Goal: Navigation & Orientation: Find specific page/section

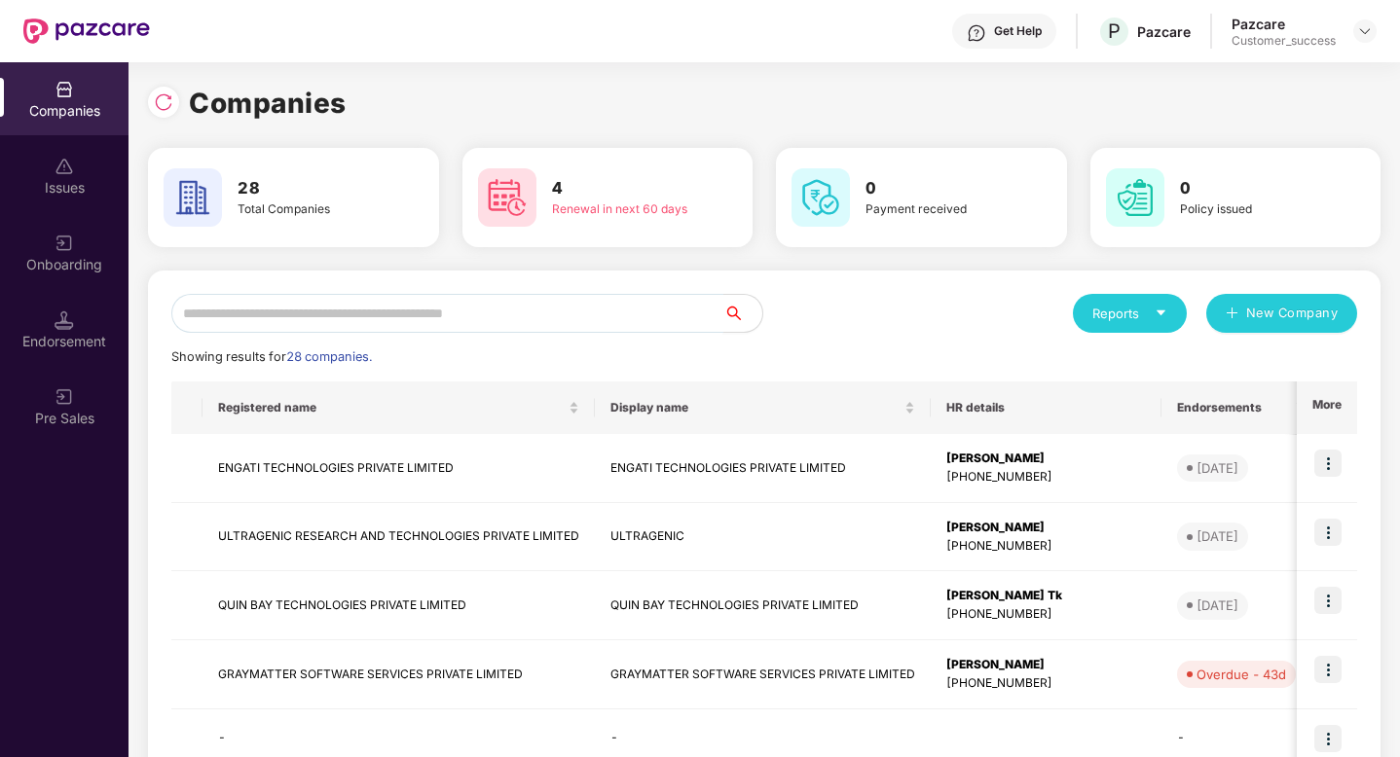
click at [626, 316] on input "text" at bounding box center [447, 313] width 552 height 39
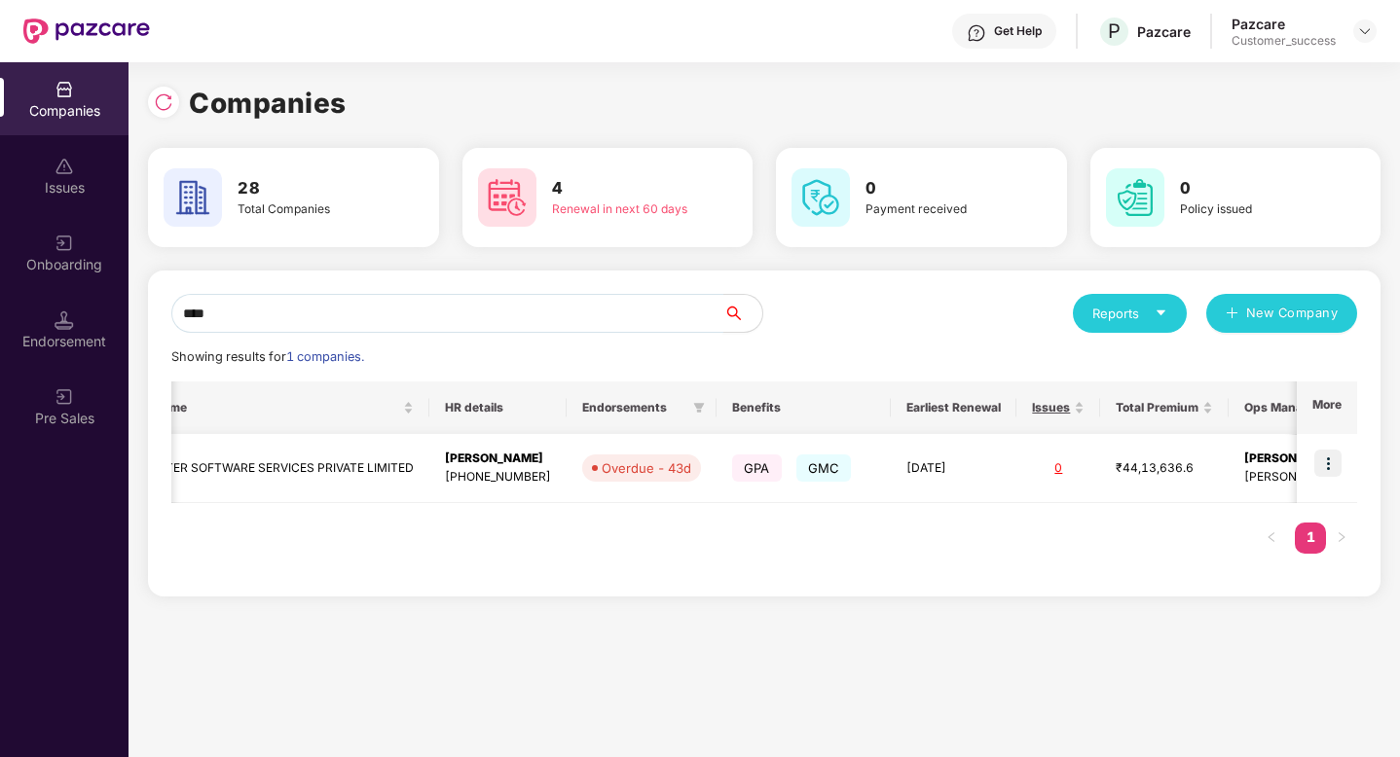
scroll to position [0, 572]
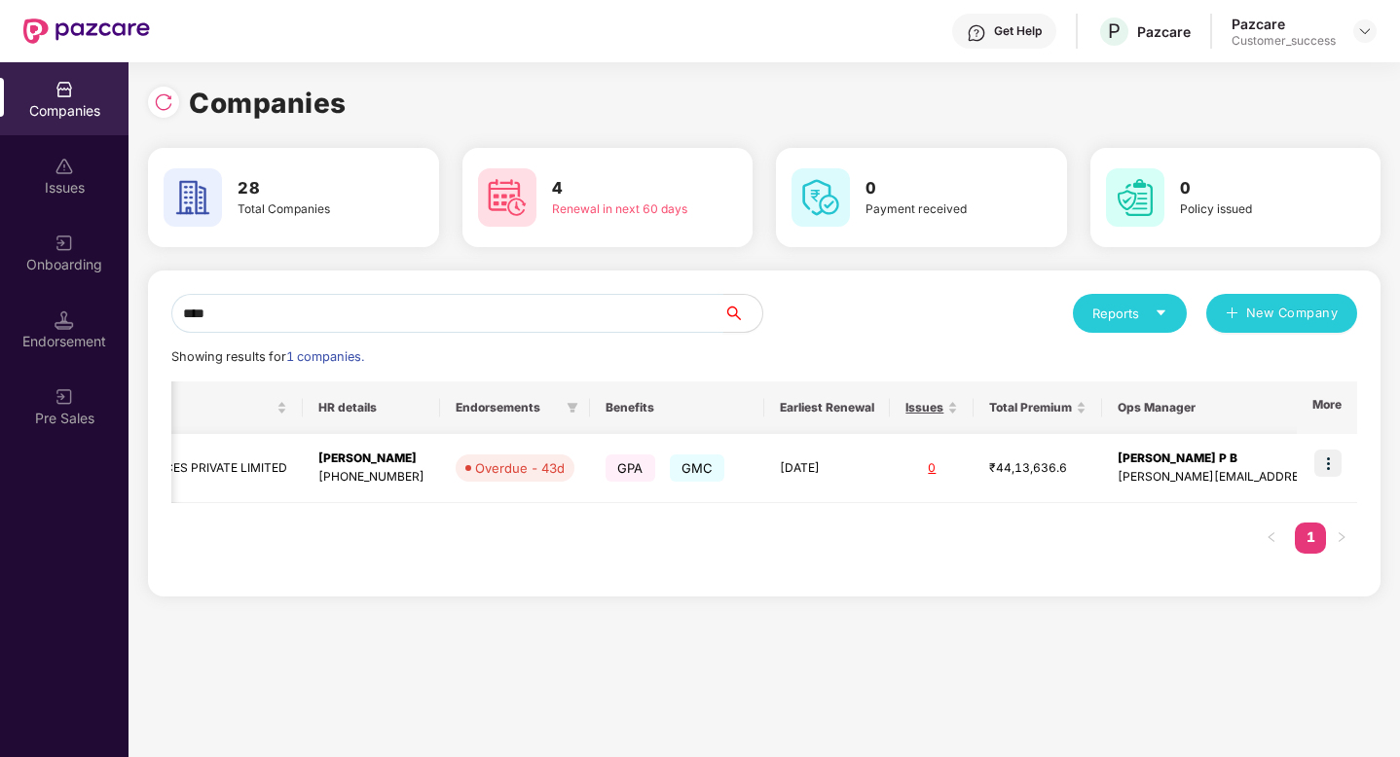
type input "****"
click at [1371, 23] on img at bounding box center [1365, 31] width 16 height 16
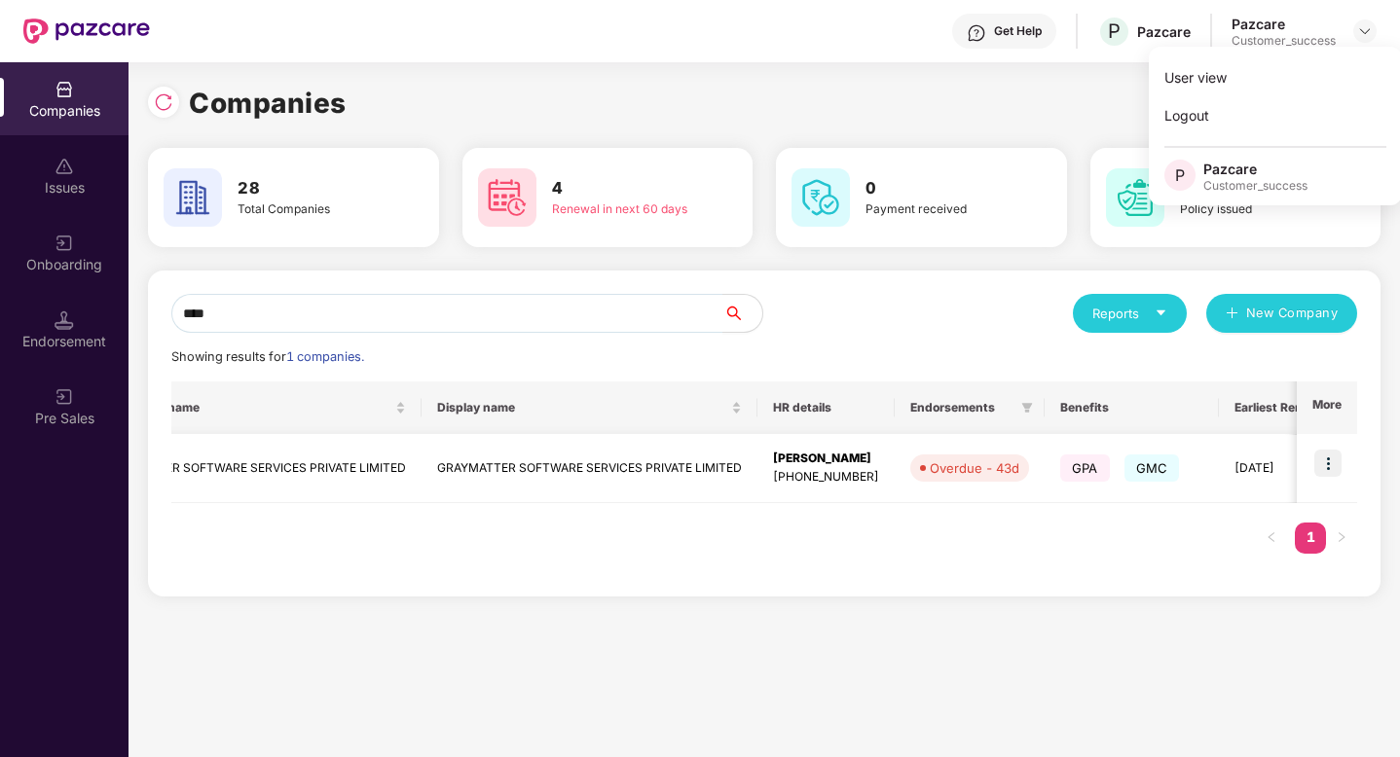
scroll to position [0, 0]
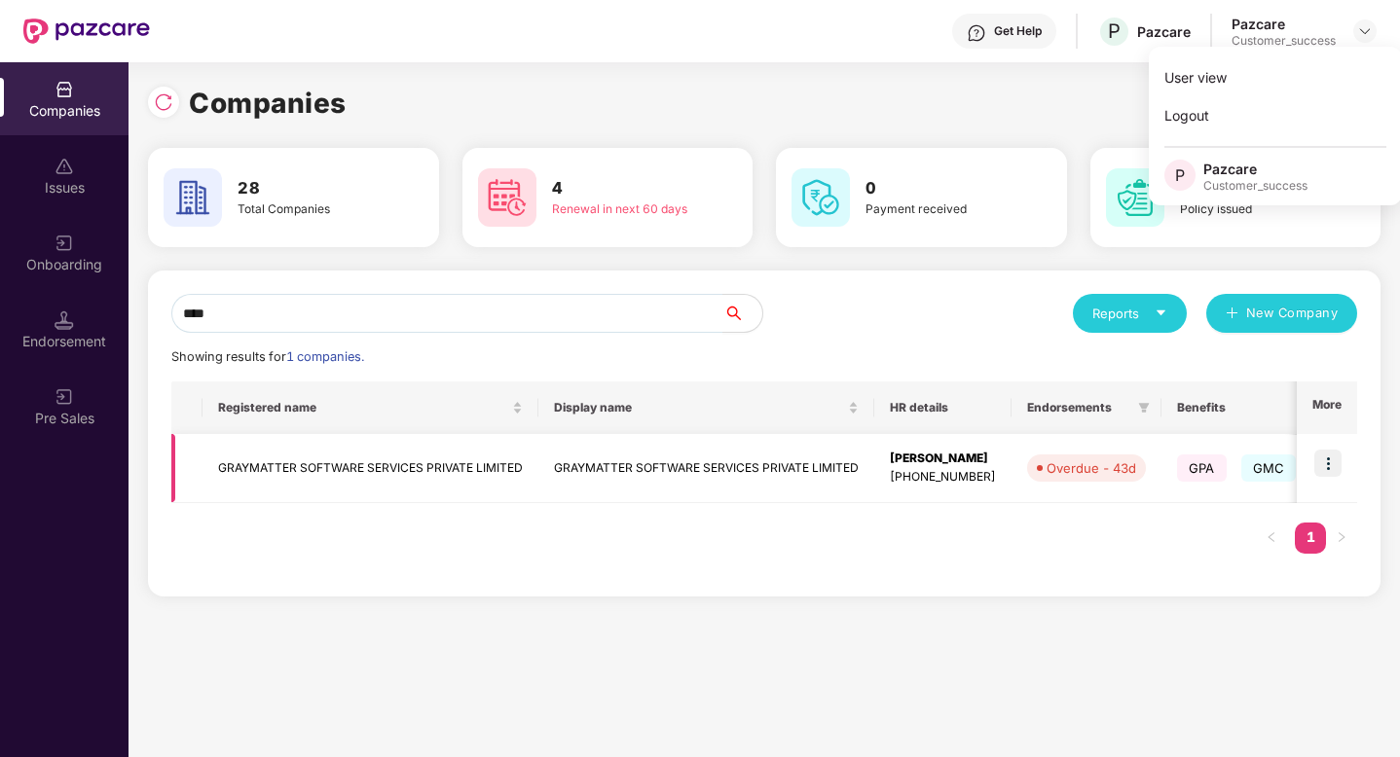
click at [1333, 459] on img at bounding box center [1327, 463] width 27 height 27
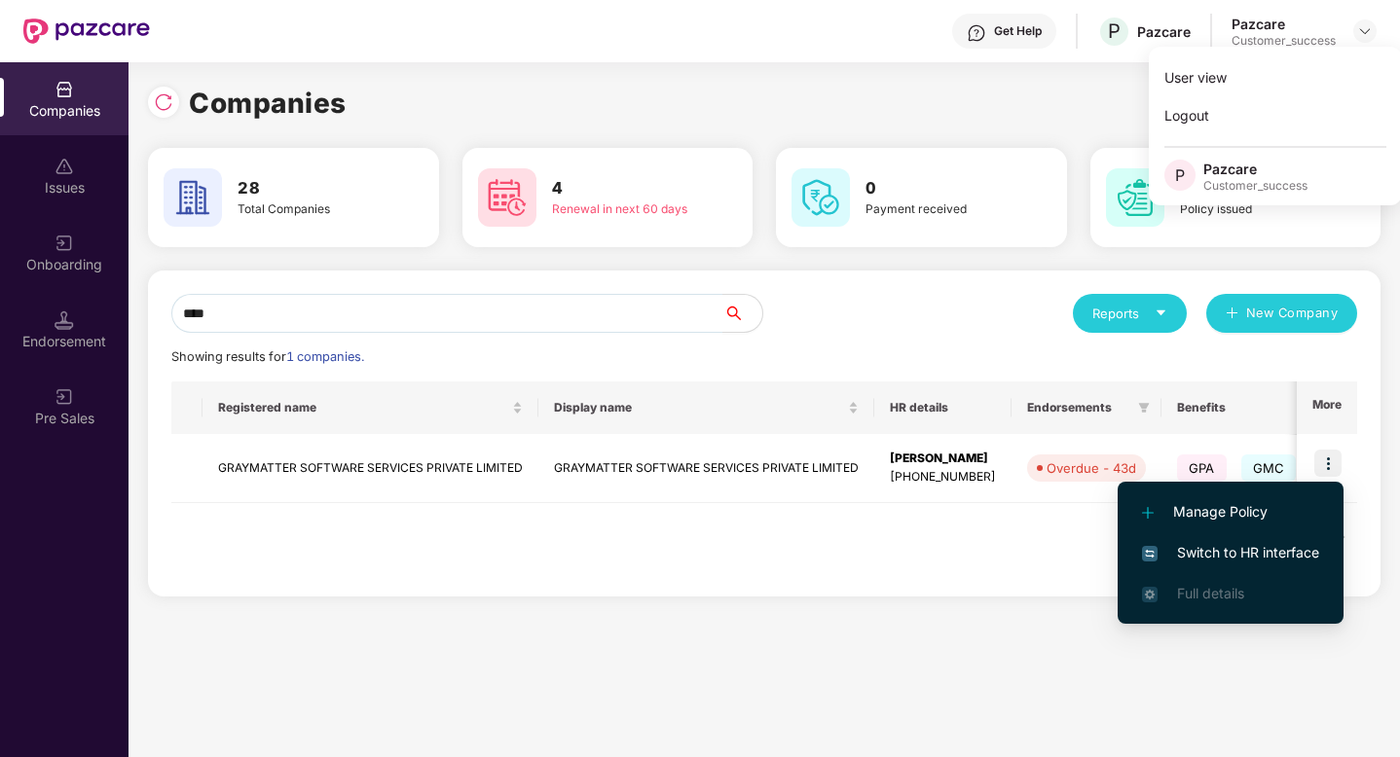
click at [1213, 544] on span "Switch to HR interface" at bounding box center [1230, 552] width 177 height 21
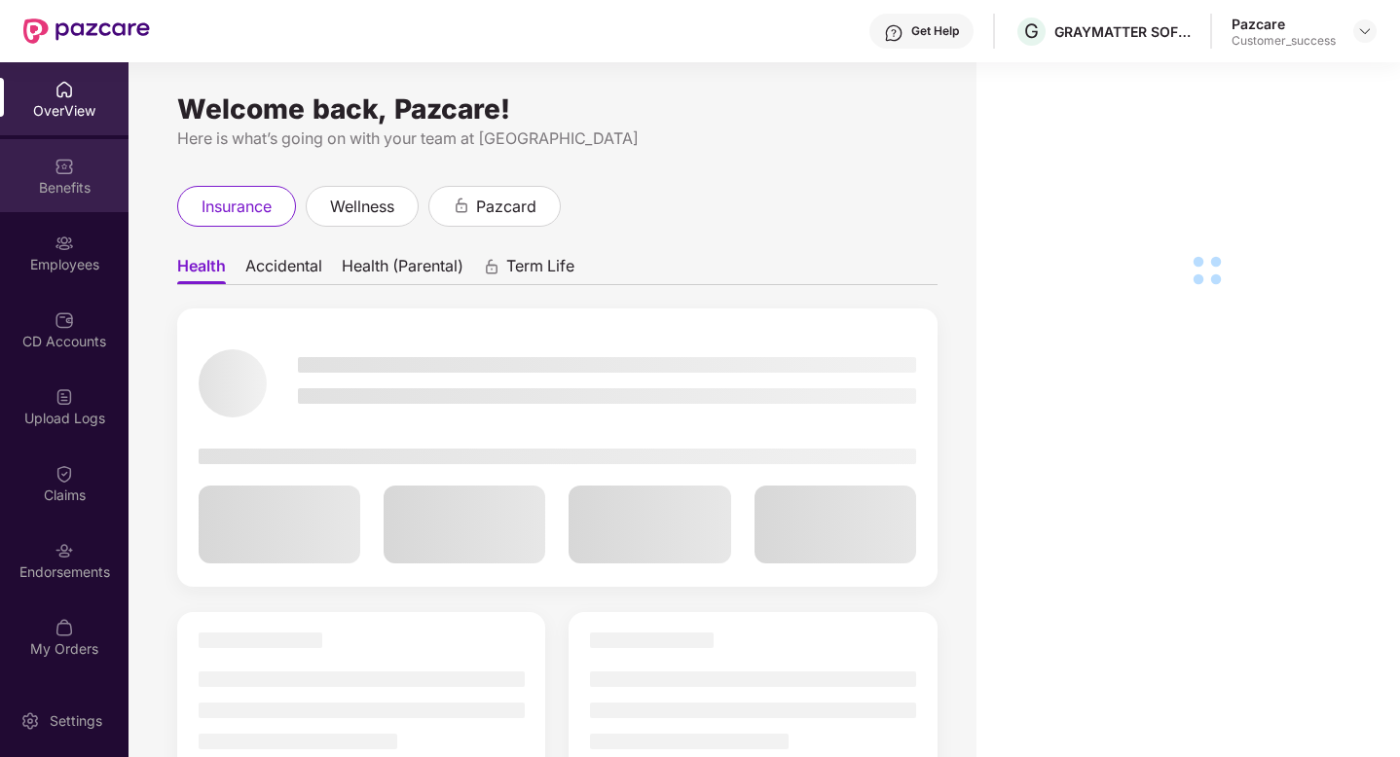
drag, startPoint x: 132, startPoint y: 172, endPoint x: 67, endPoint y: 181, distance: 65.8
click at [67, 181] on div "Benefits" at bounding box center [64, 187] width 129 height 19
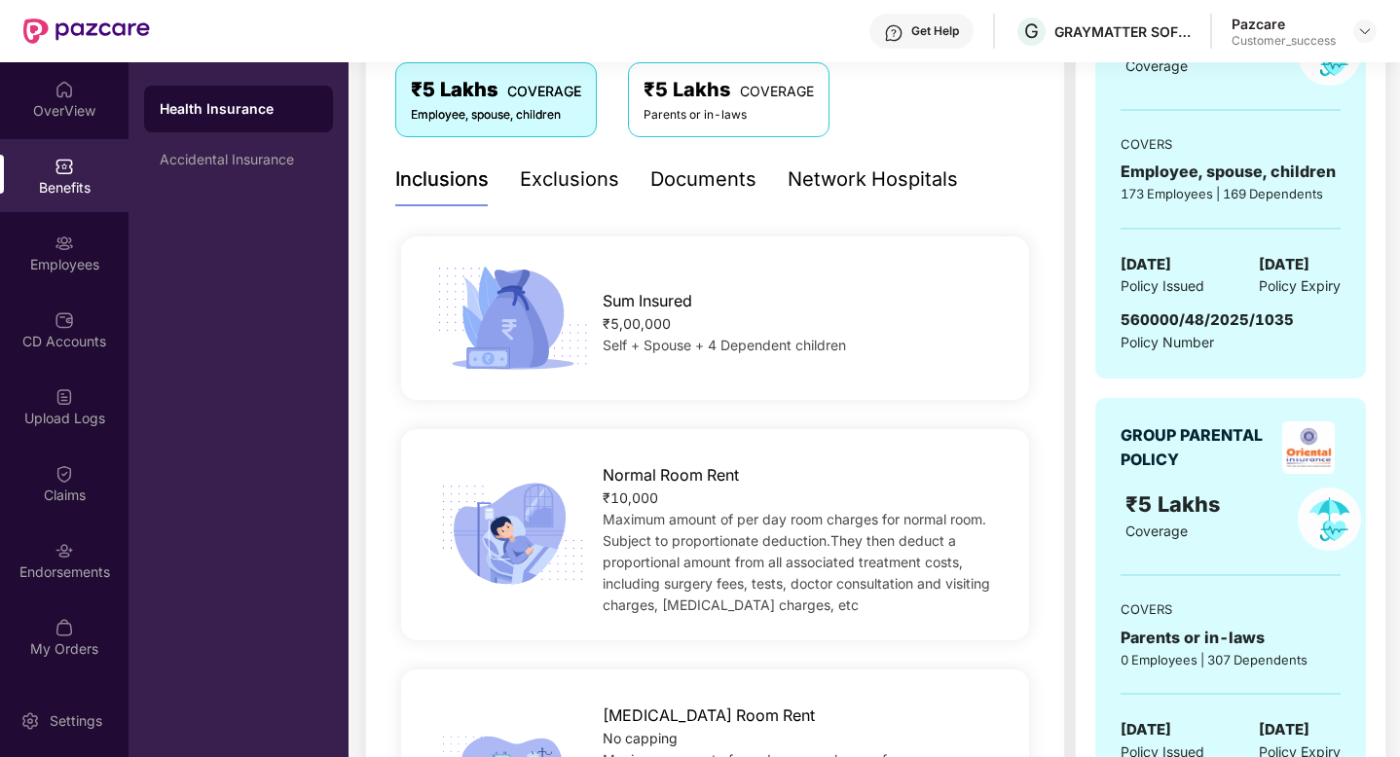
scroll to position [346, 0]
